Goal: Complete application form: Complete application form

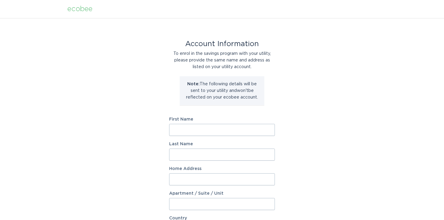
click at [267, 130] on input "First Name" at bounding box center [222, 130] width 106 height 12
type input "Max"
type input "[PERSON_NAME]"
type input "[STREET_ADDRESS]"
select select "US"
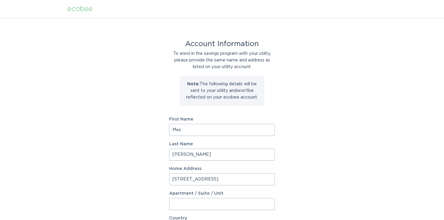
type input "[US_STATE]"
type input "20024"
click at [233, 177] on input "[STREET_ADDRESS]" at bounding box center [222, 180] width 106 height 12
type input "[STREET_ADDRESS]"
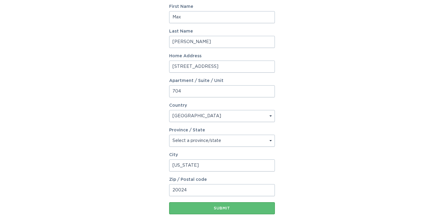
scroll to position [113, 0]
type input "704"
click at [218, 165] on input "[US_STATE]" at bounding box center [222, 165] width 106 height 12
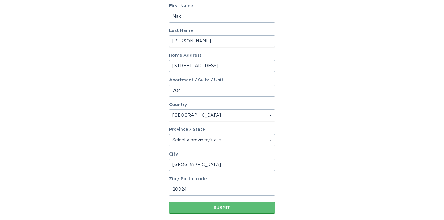
type input "[GEOGRAPHIC_DATA]"
select select "CO"
click at [199, 193] on input "20024" at bounding box center [222, 190] width 106 height 12
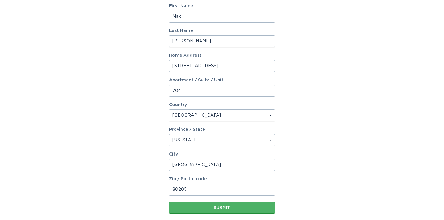
type input "80205"
click at [256, 206] on button "Submit" at bounding box center [222, 208] width 106 height 12
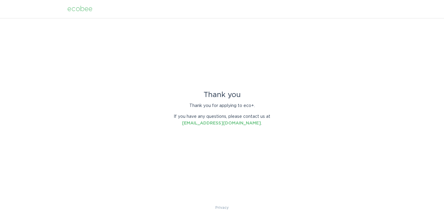
scroll to position [0, 0]
